Goal: Transaction & Acquisition: Download file/media

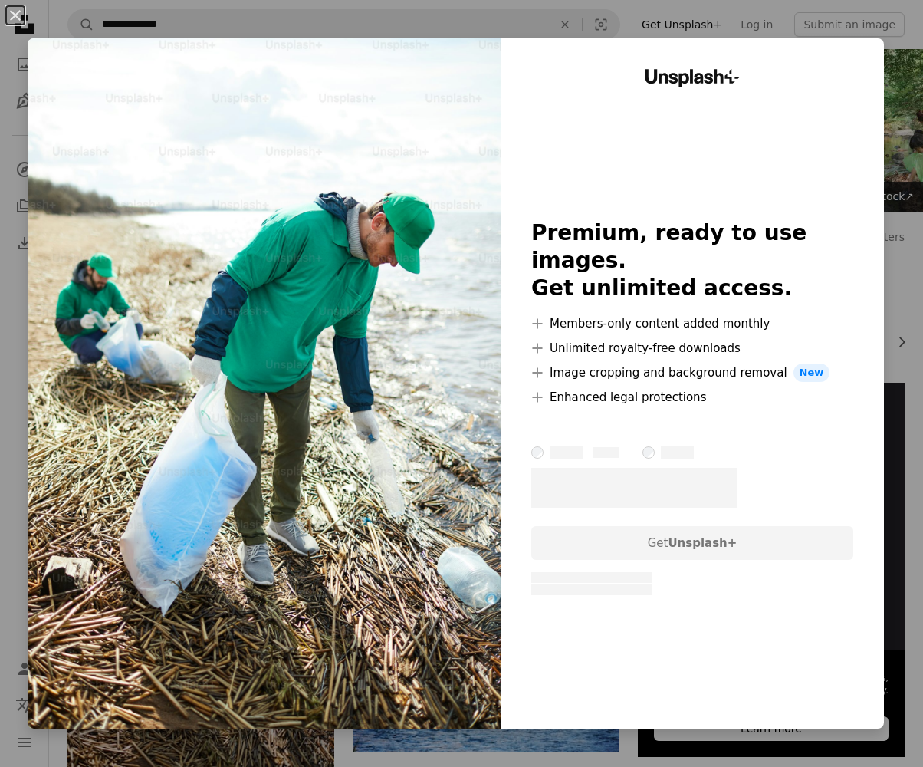
scroll to position [156, 0]
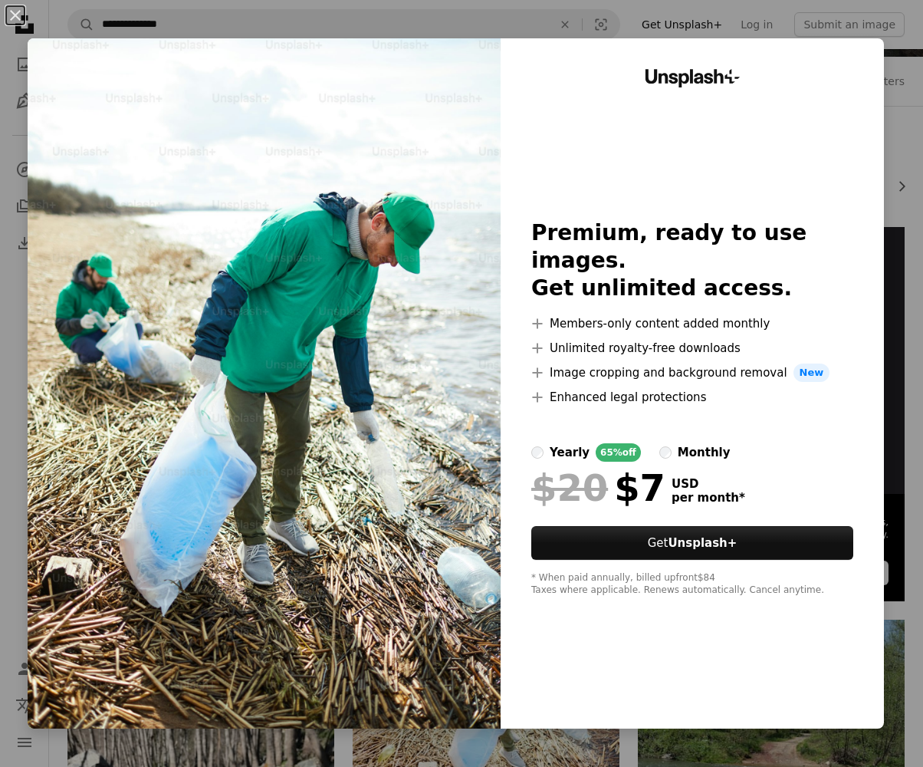
click at [912, 51] on div "An X shape Unsplash+ Premium, ready to use images. Get unlimited access. A plus…" at bounding box center [461, 383] width 923 height 767
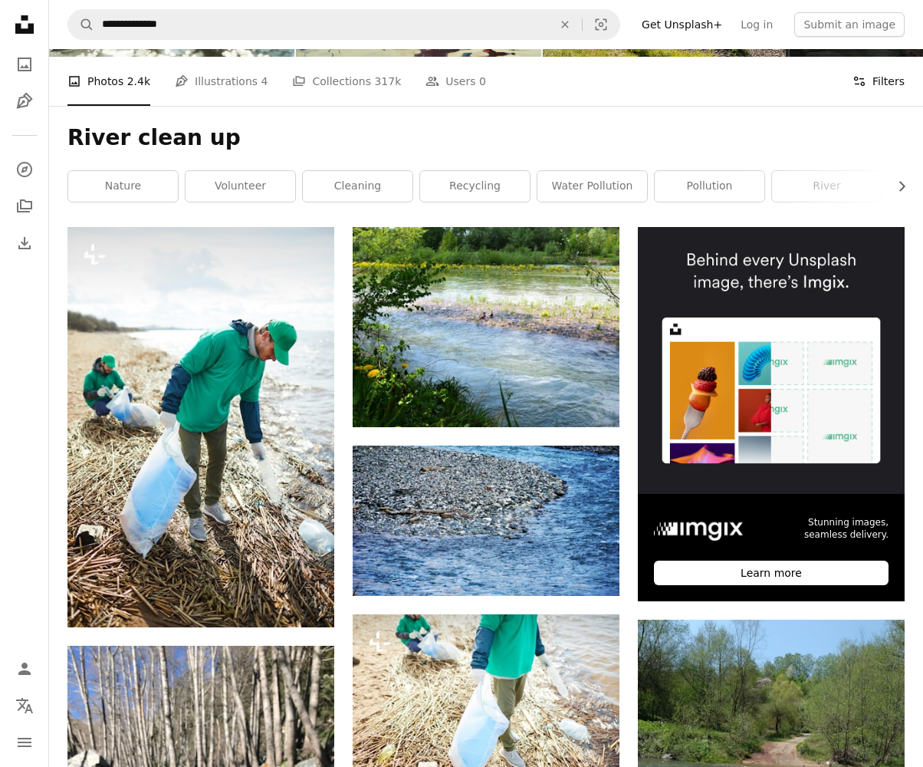
click at [867, 90] on button "Filters Filters" at bounding box center [878, 81] width 52 height 49
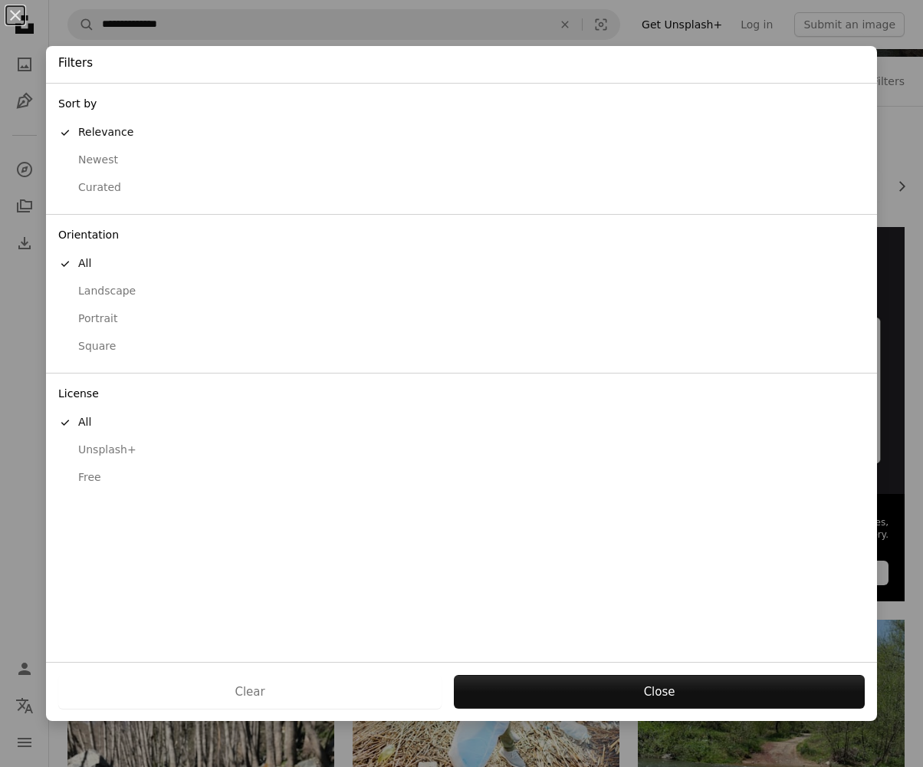
click at [99, 470] on div "Free" at bounding box center [461, 477] width 806 height 15
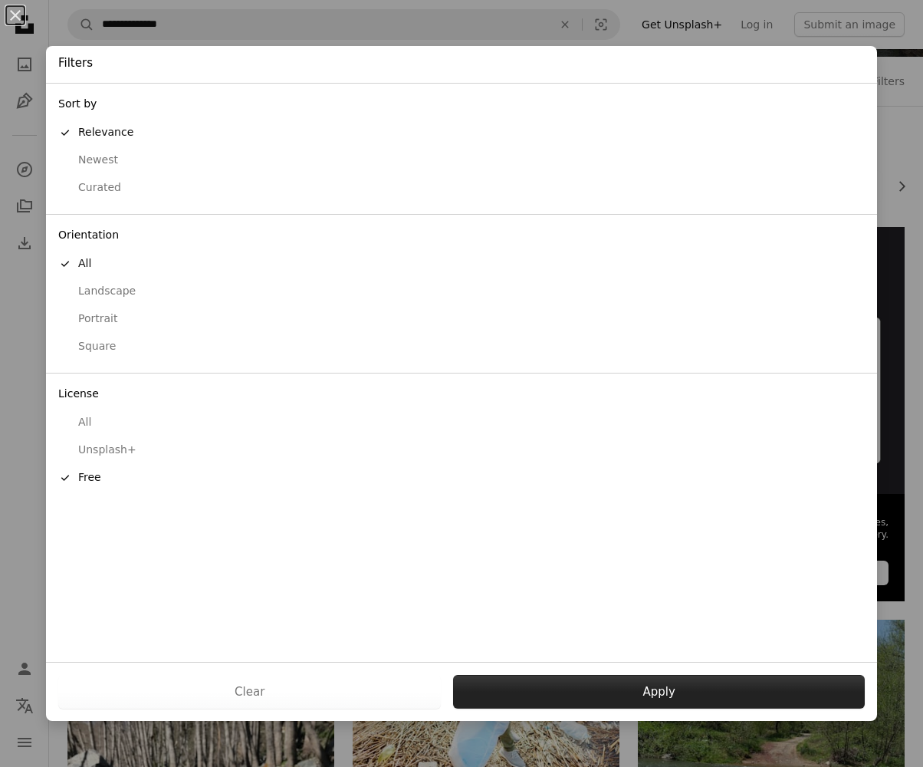
click at [655, 691] on button "Apply" at bounding box center [659, 692] width 412 height 34
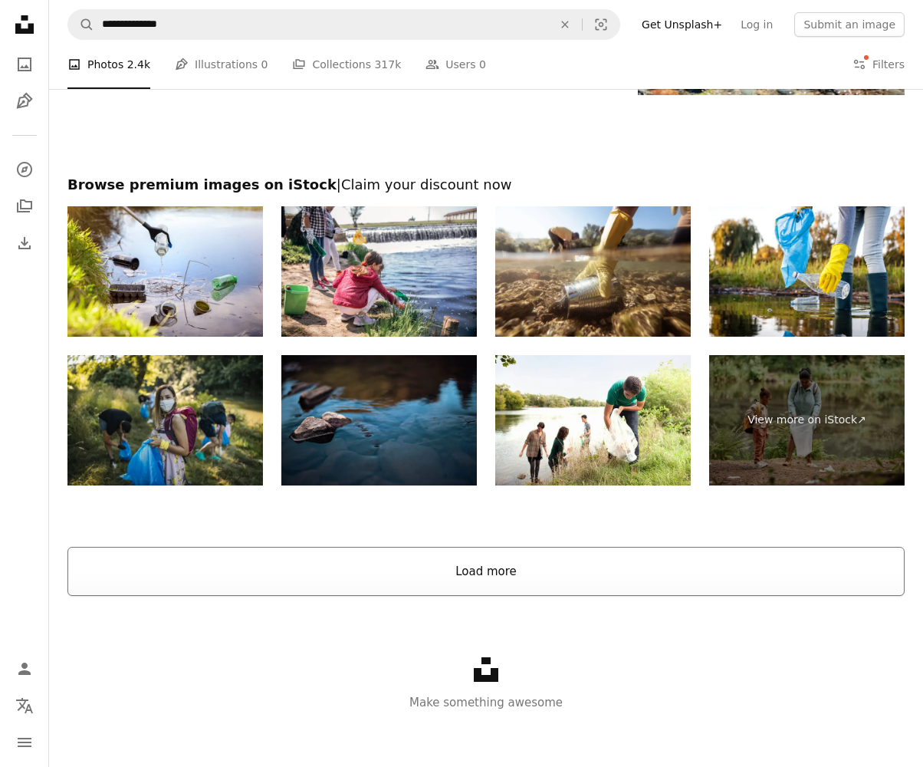
click at [531, 570] on button "Load more" at bounding box center [485, 571] width 837 height 49
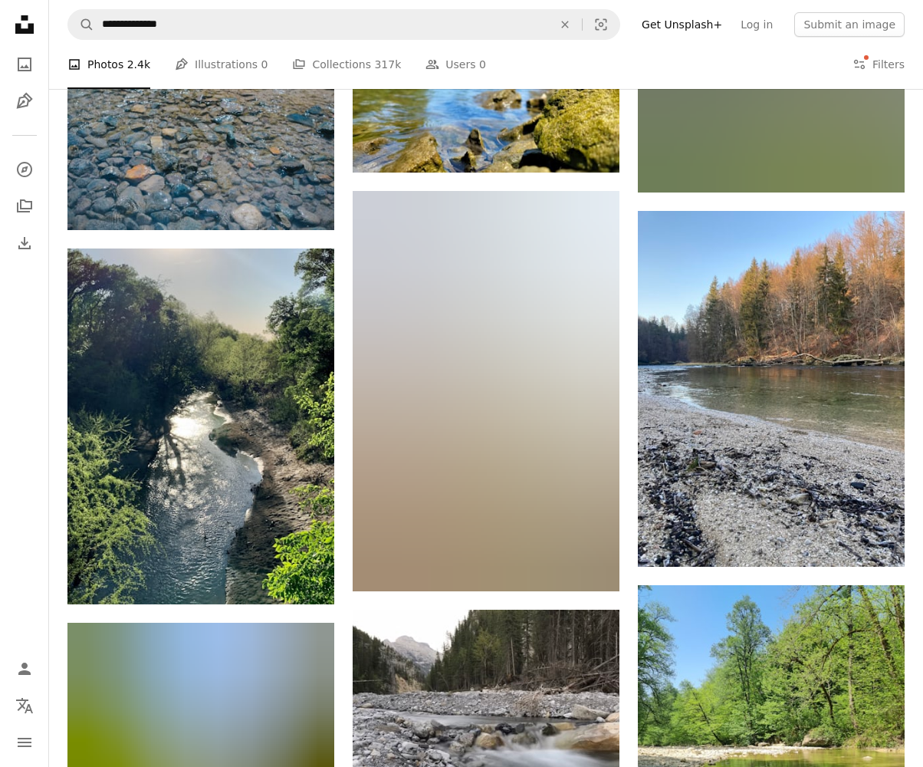
scroll to position [5753, 0]
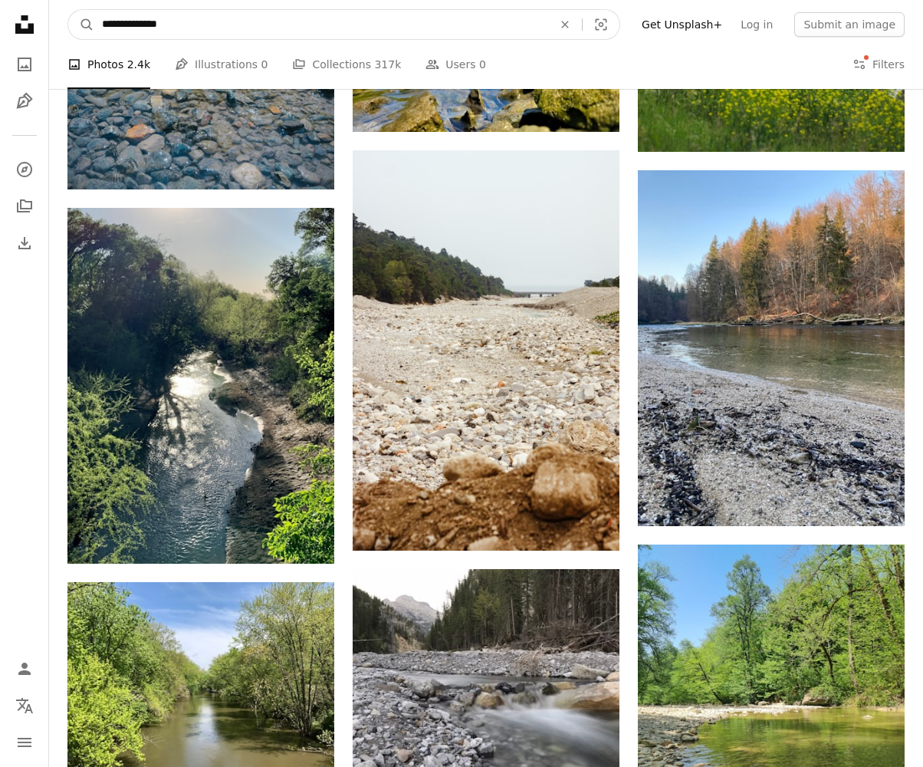
click at [209, 32] on input "**********" at bounding box center [321, 24] width 454 height 29
type input "**********"
click at [81, 25] on button "A magnifying glass" at bounding box center [81, 24] width 26 height 29
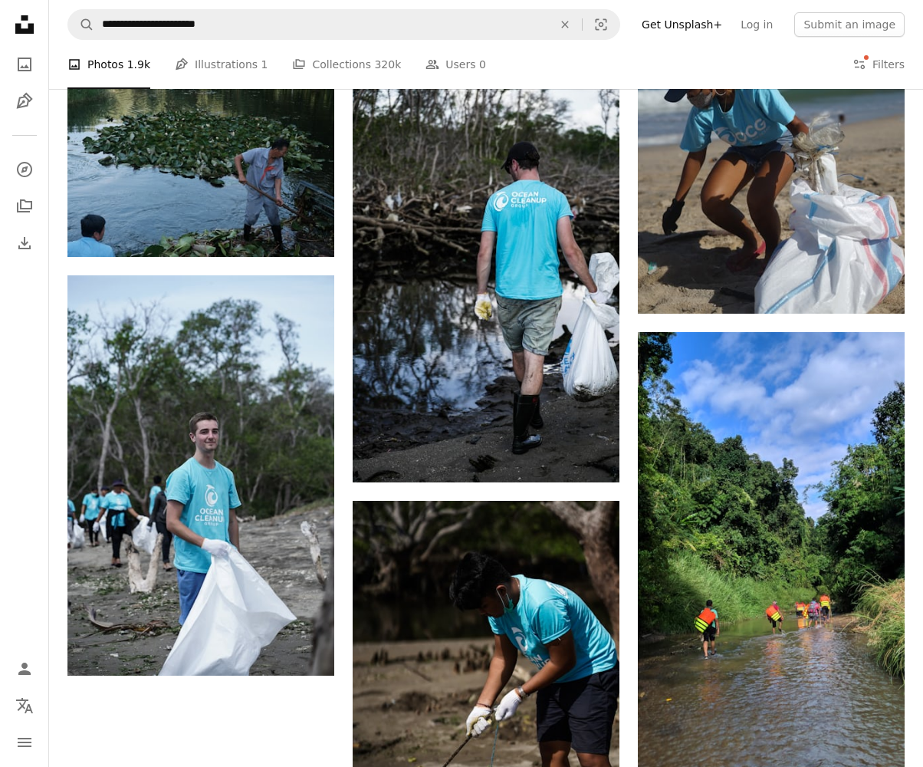
scroll to position [1483, 0]
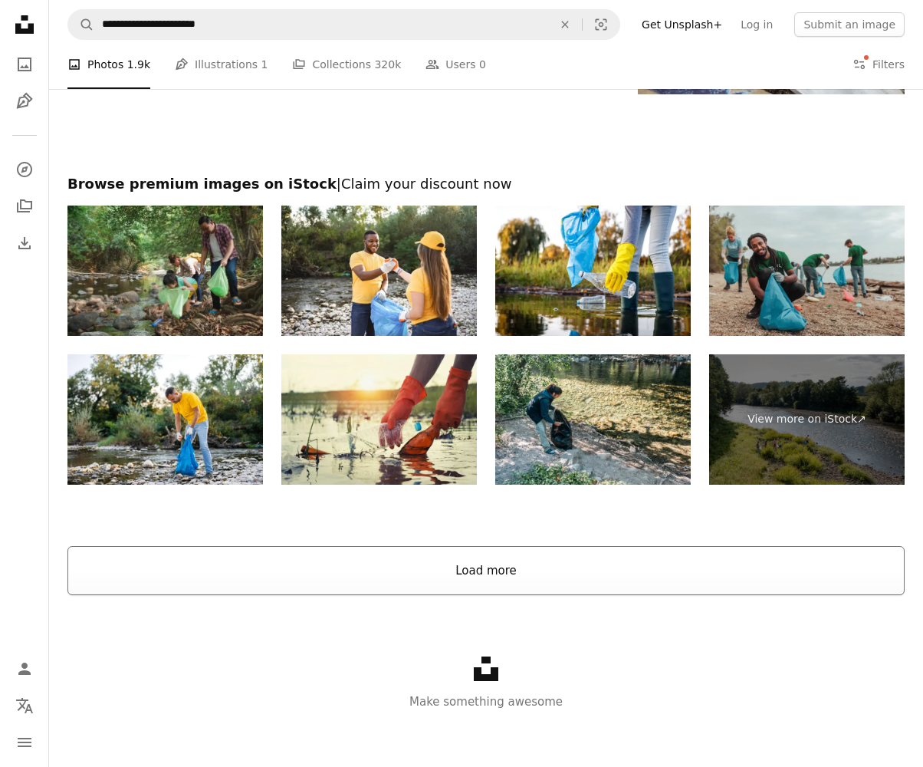
click at [549, 568] on button "Load more" at bounding box center [485, 570] width 837 height 49
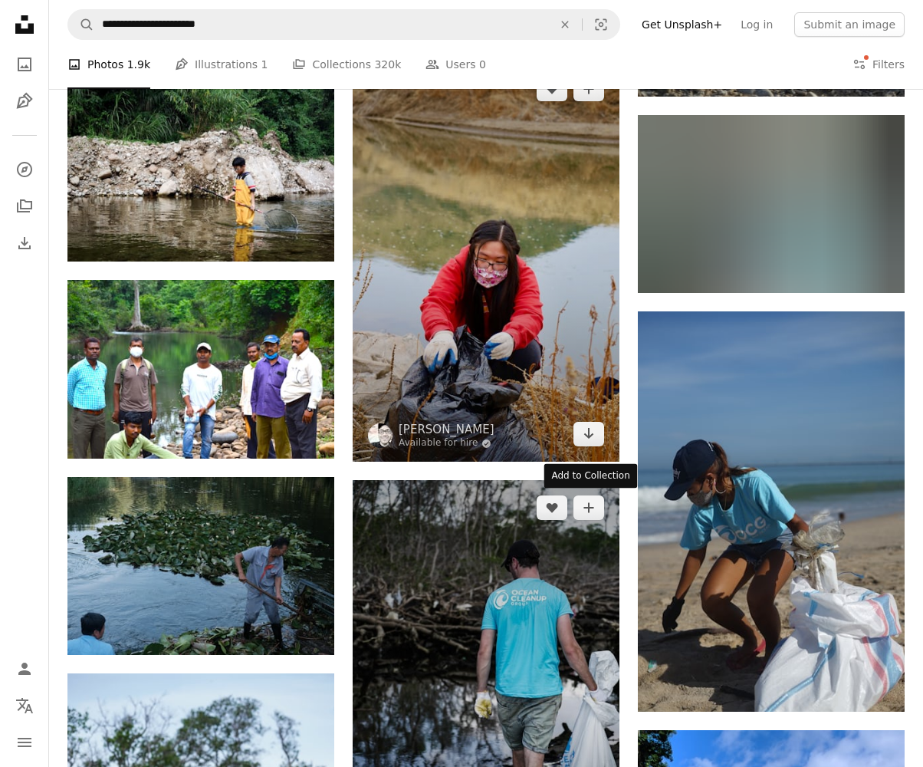
scroll to position [1083, 0]
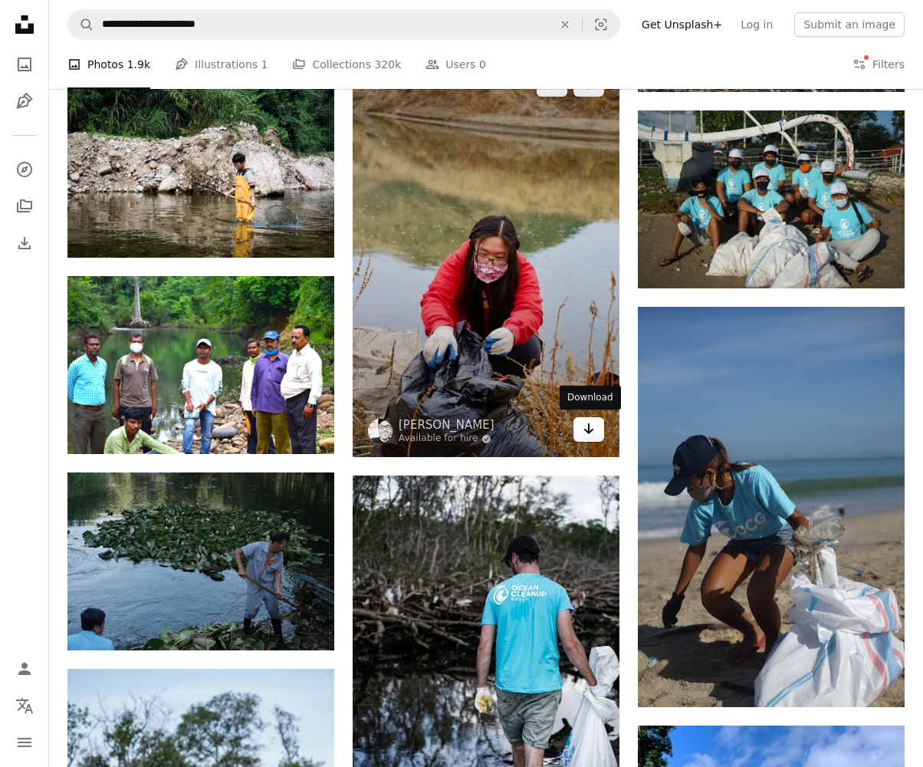
click at [589, 426] on icon "Download" at bounding box center [589, 428] width 10 height 11
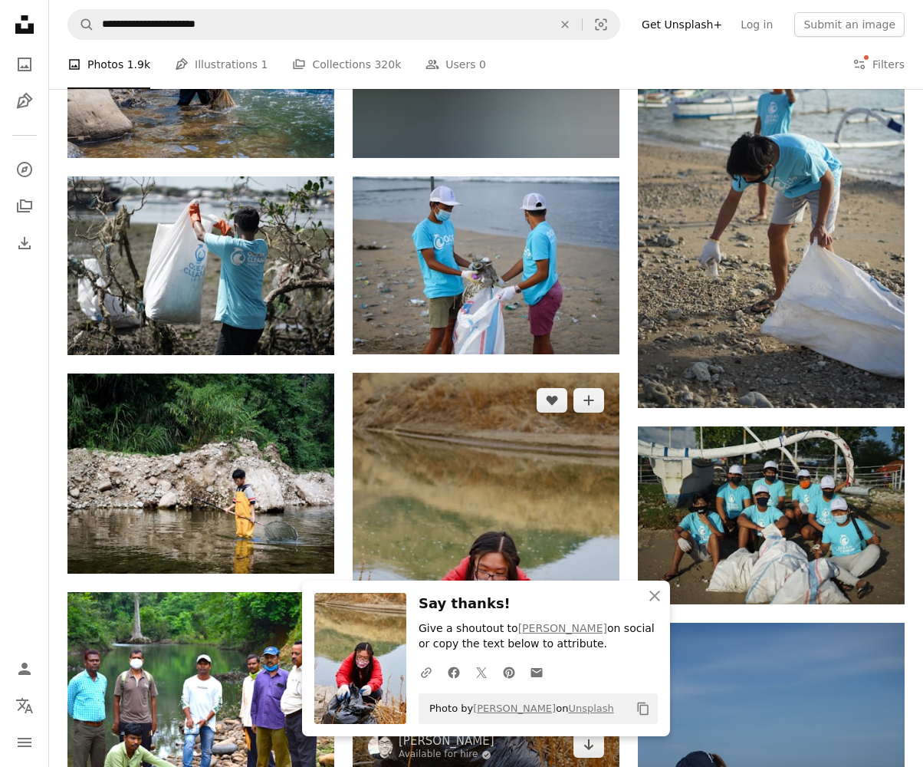
scroll to position [748, 0]
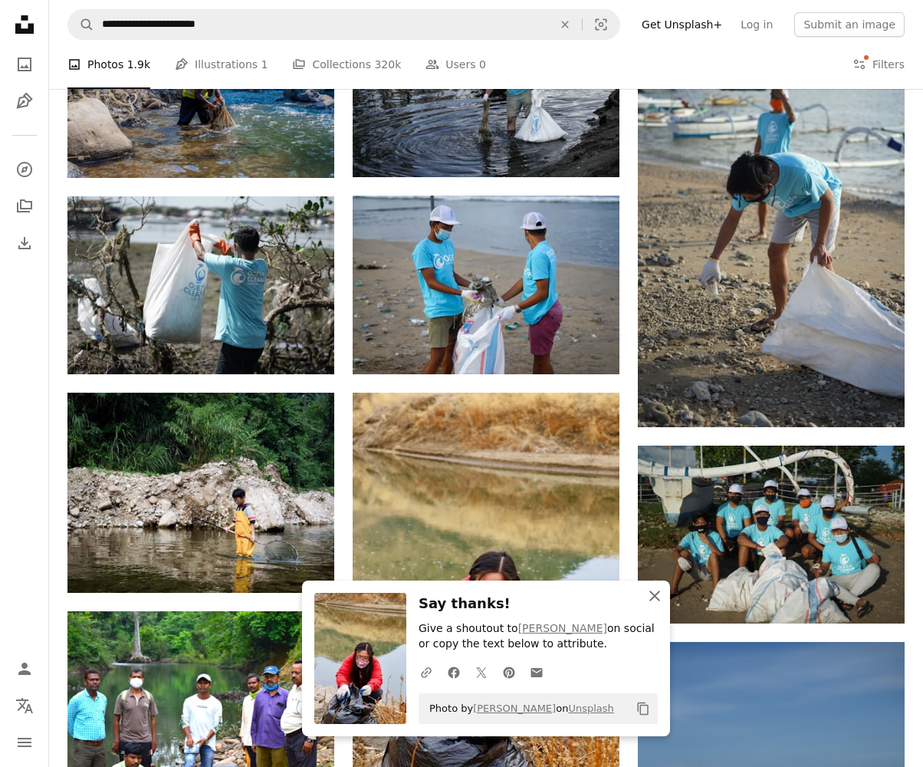
click at [656, 599] on icon "button" at bounding box center [654, 595] width 11 height 11
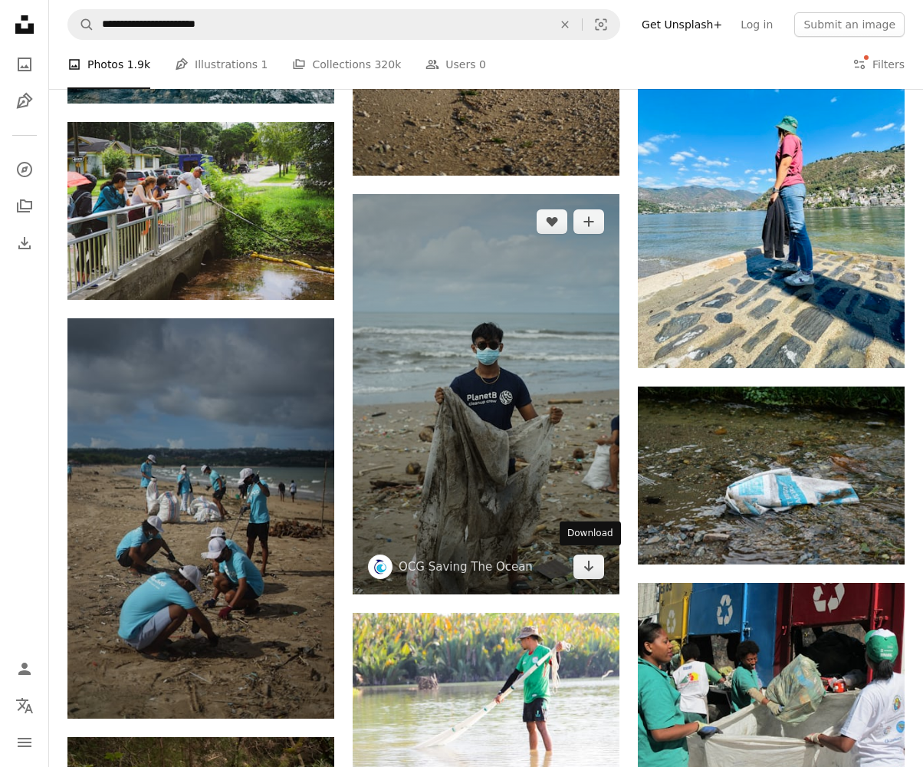
scroll to position [10547, 0]
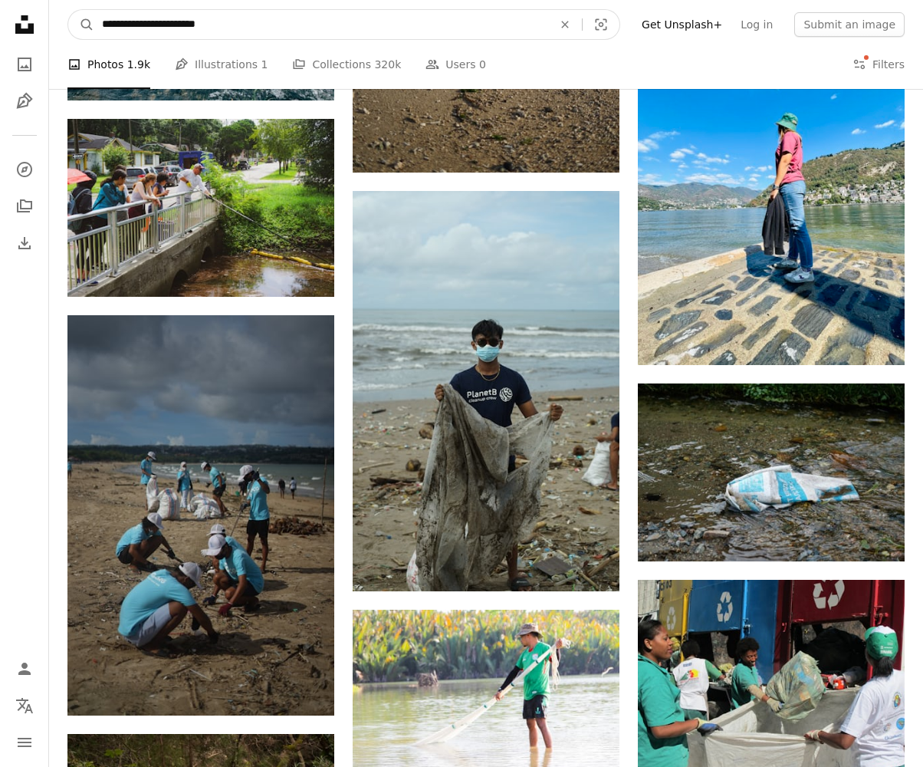
drag, startPoint x: 215, startPoint y: 31, endPoint x: 97, endPoint y: 23, distance: 118.3
click at [97, 23] on input "**********" at bounding box center [321, 24] width 454 height 29
type input "*"
type input "**********"
click at [81, 25] on button "A magnifying glass" at bounding box center [81, 24] width 26 height 29
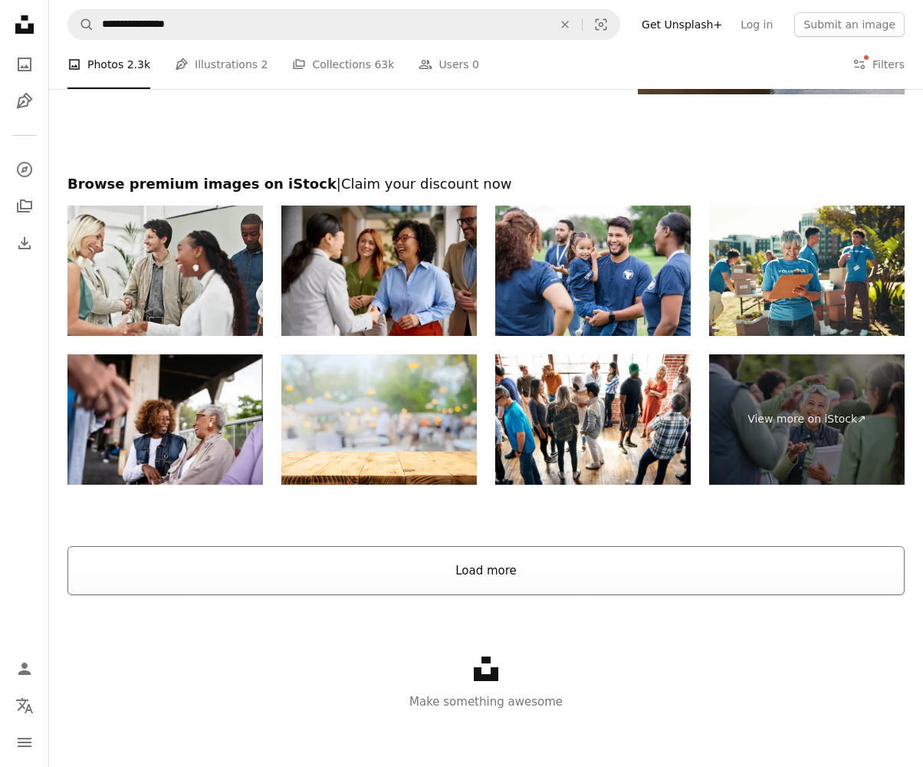
click at [458, 564] on button "Load more" at bounding box center [485, 570] width 837 height 49
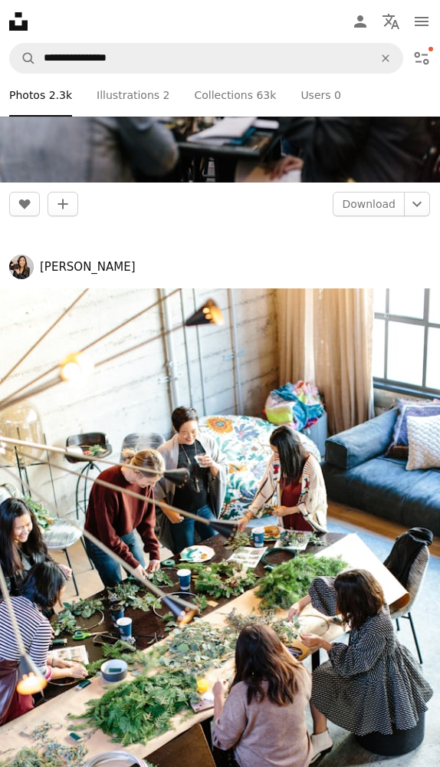
scroll to position [386, 0]
